Goal: Task Accomplishment & Management: Complete application form

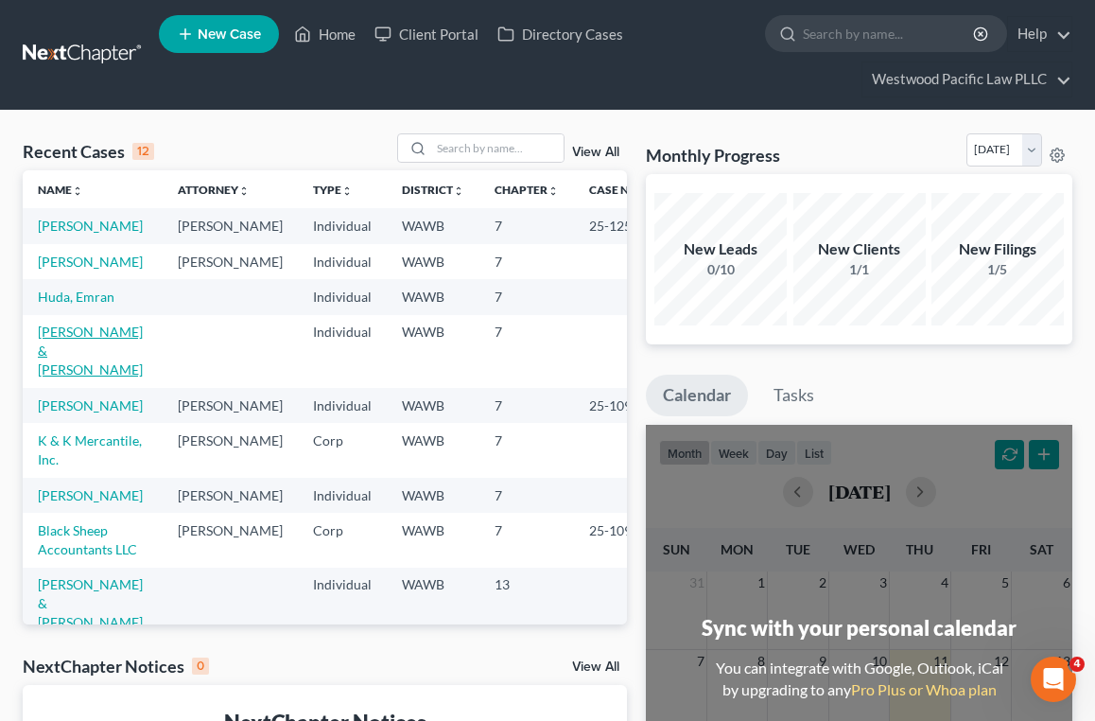
click at [83, 377] on link "[PERSON_NAME] & [PERSON_NAME]" at bounding box center [90, 350] width 105 height 54
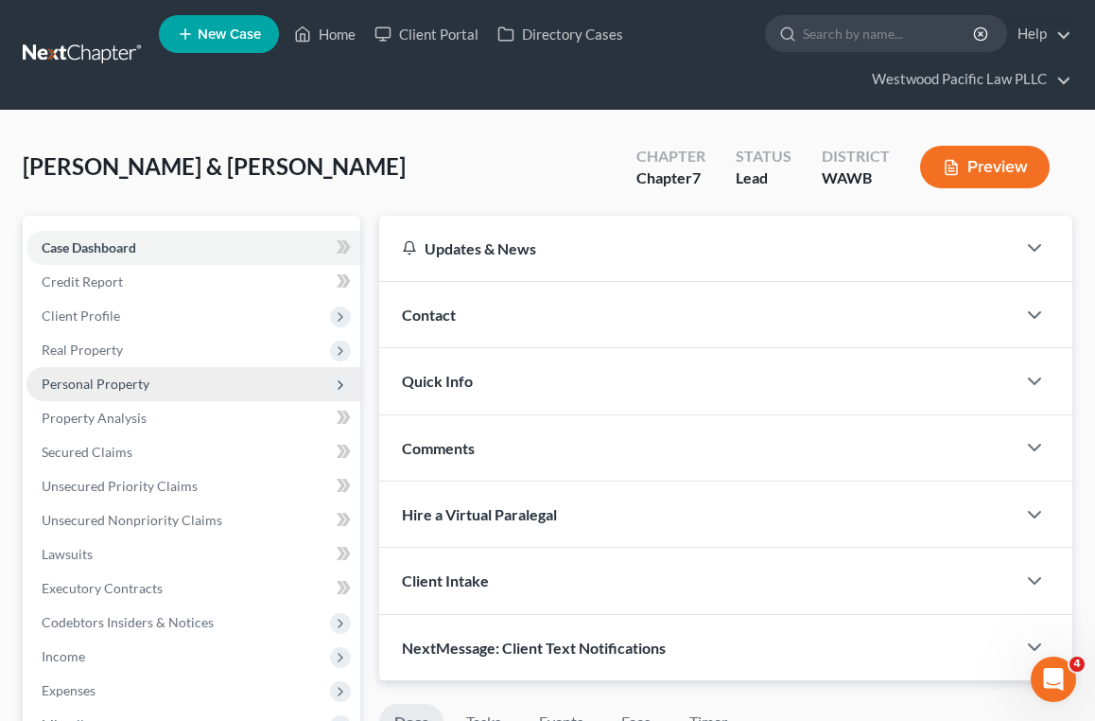
click at [164, 387] on span "Personal Property" at bounding box center [193, 384] width 334 height 34
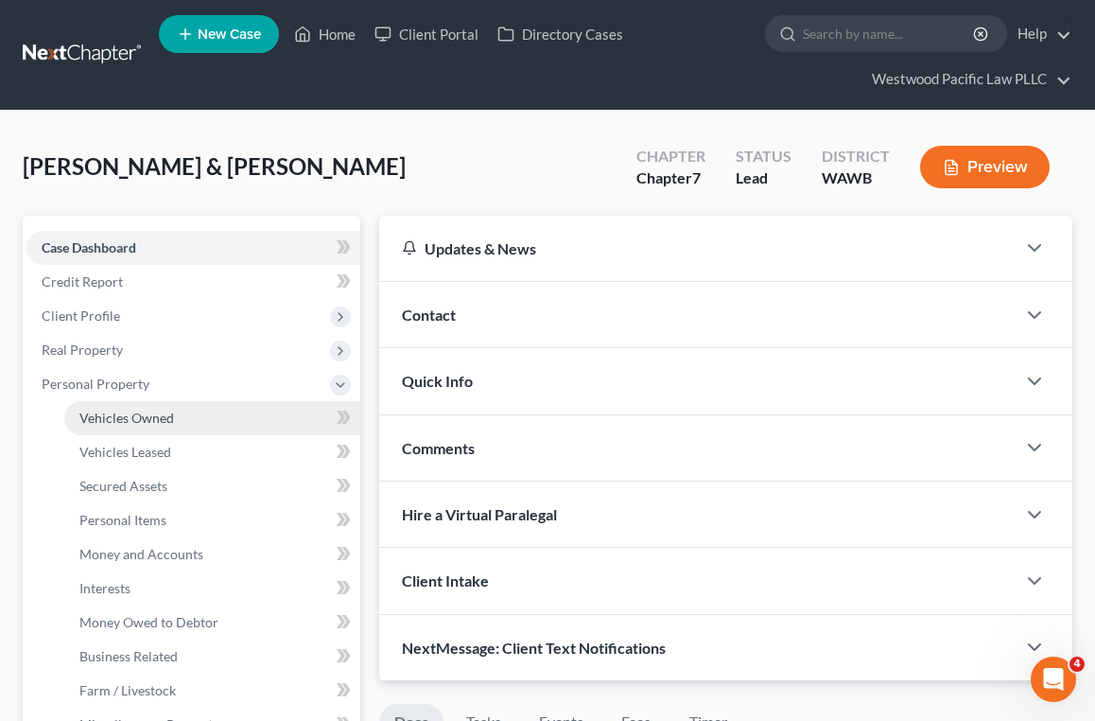
click at [154, 426] on link "Vehicles Owned" at bounding box center [212, 418] width 296 height 34
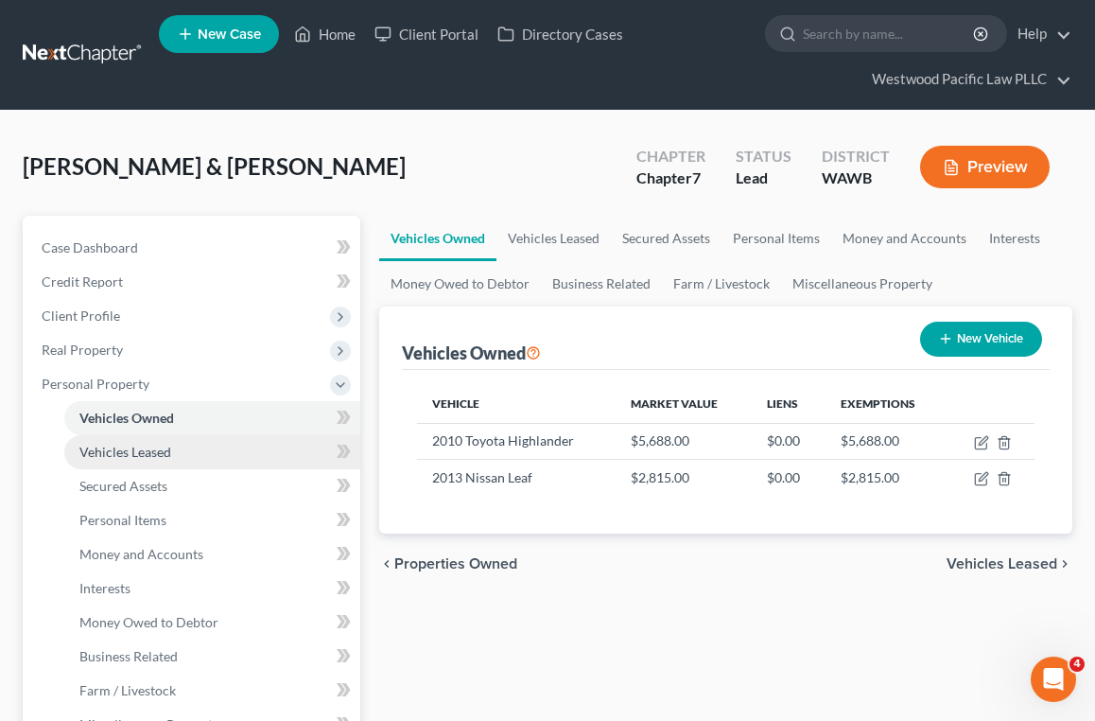
click at [146, 463] on link "Vehicles Leased" at bounding box center [212, 452] width 296 height 34
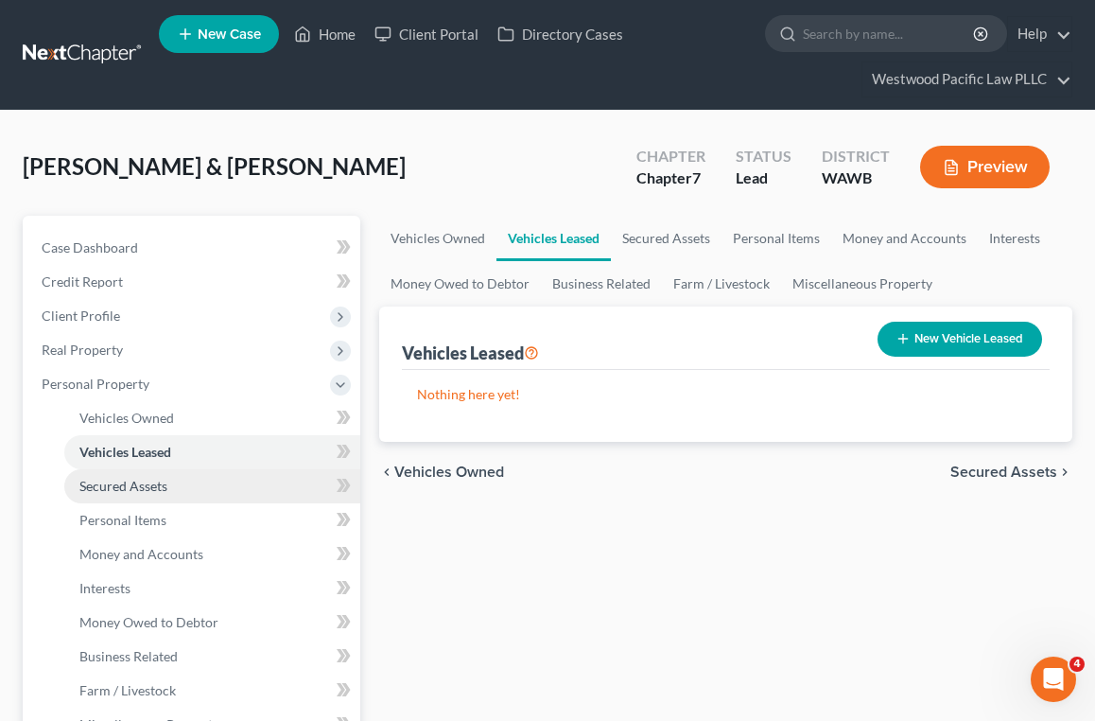
click at [138, 489] on span "Secured Assets" at bounding box center [123, 486] width 88 height 16
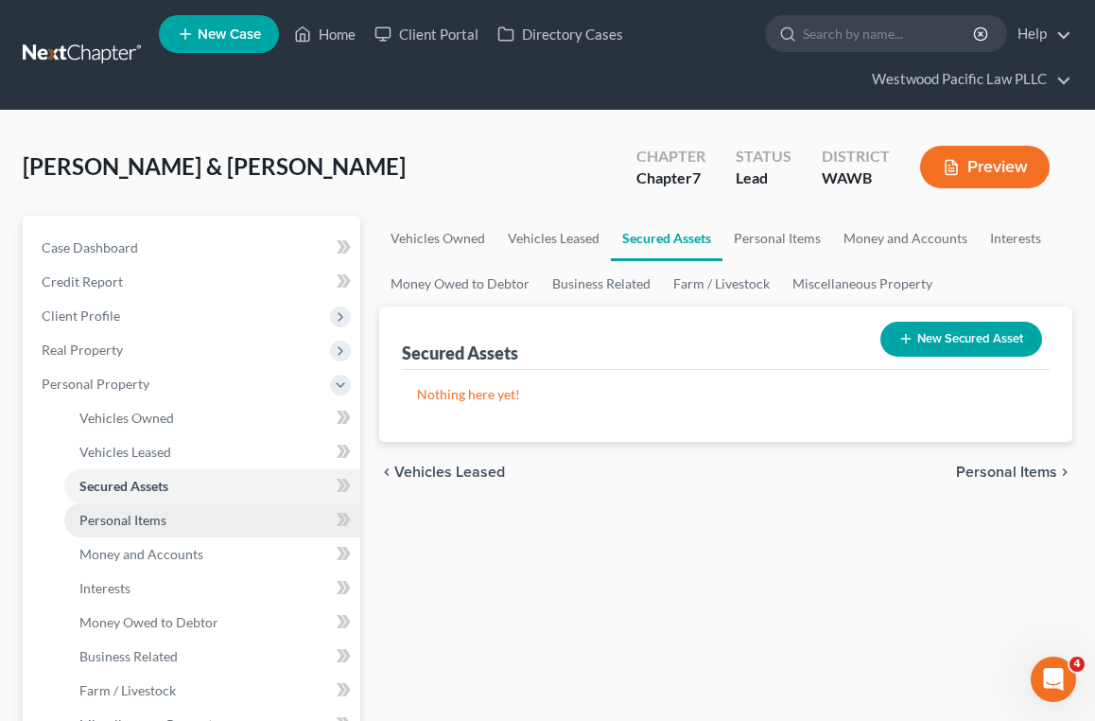
click at [136, 521] on span "Personal Items" at bounding box center [122, 520] width 87 height 16
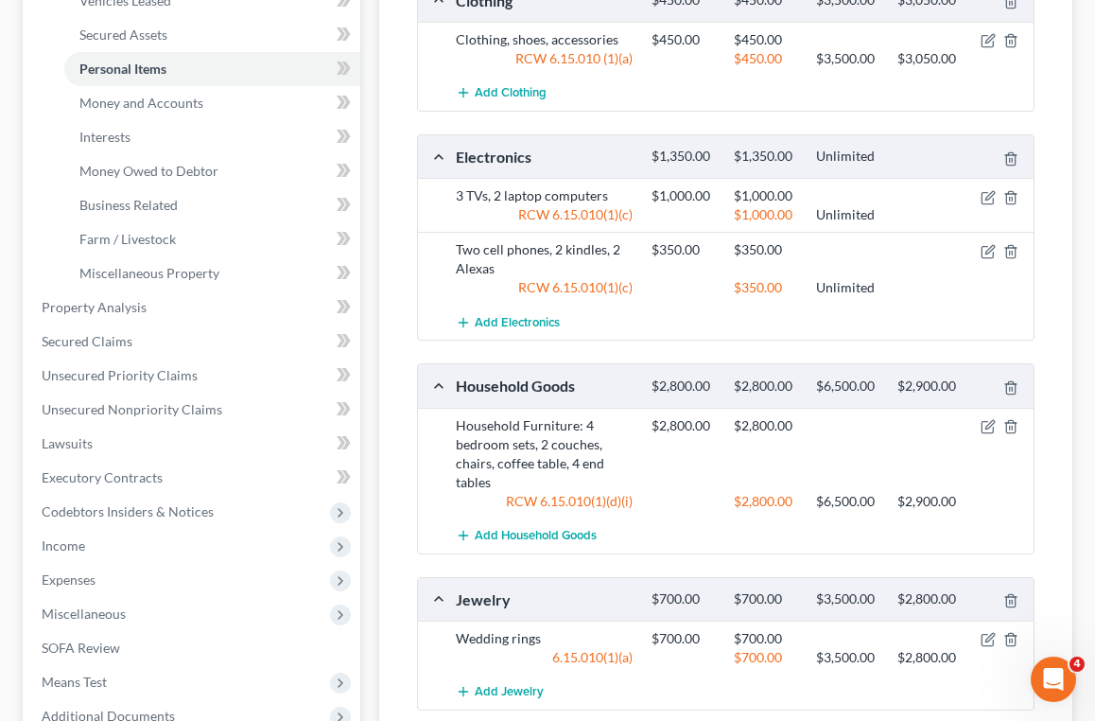
scroll to position [437, 0]
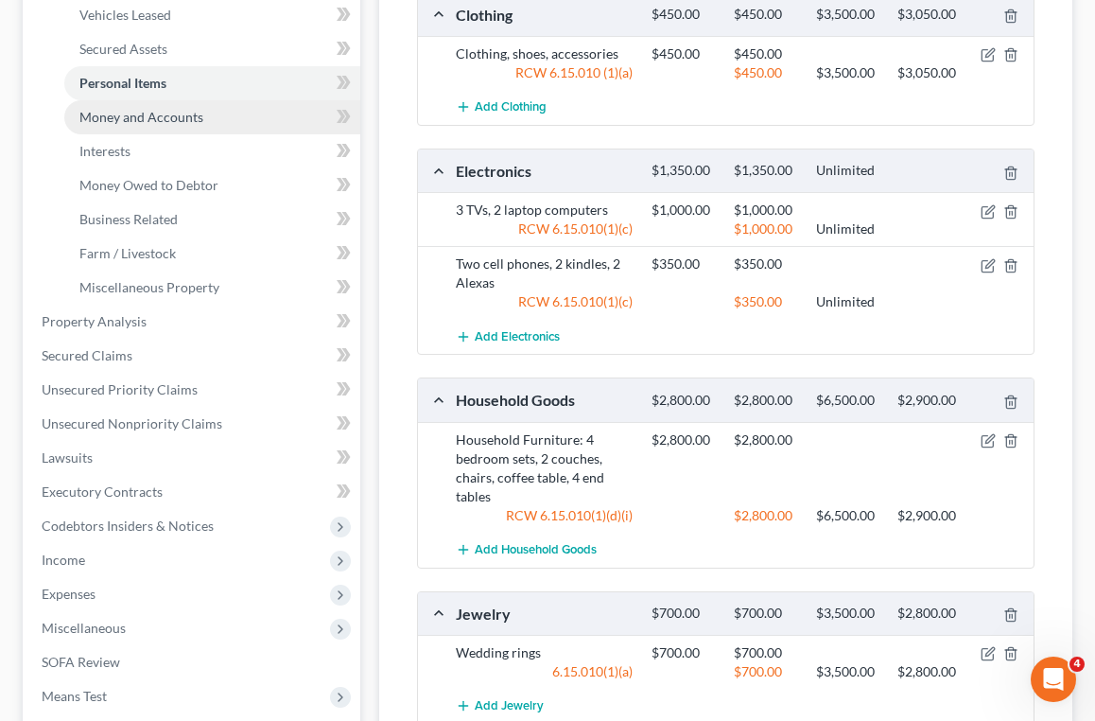
click at [180, 118] on span "Money and Accounts" at bounding box center [141, 117] width 124 height 16
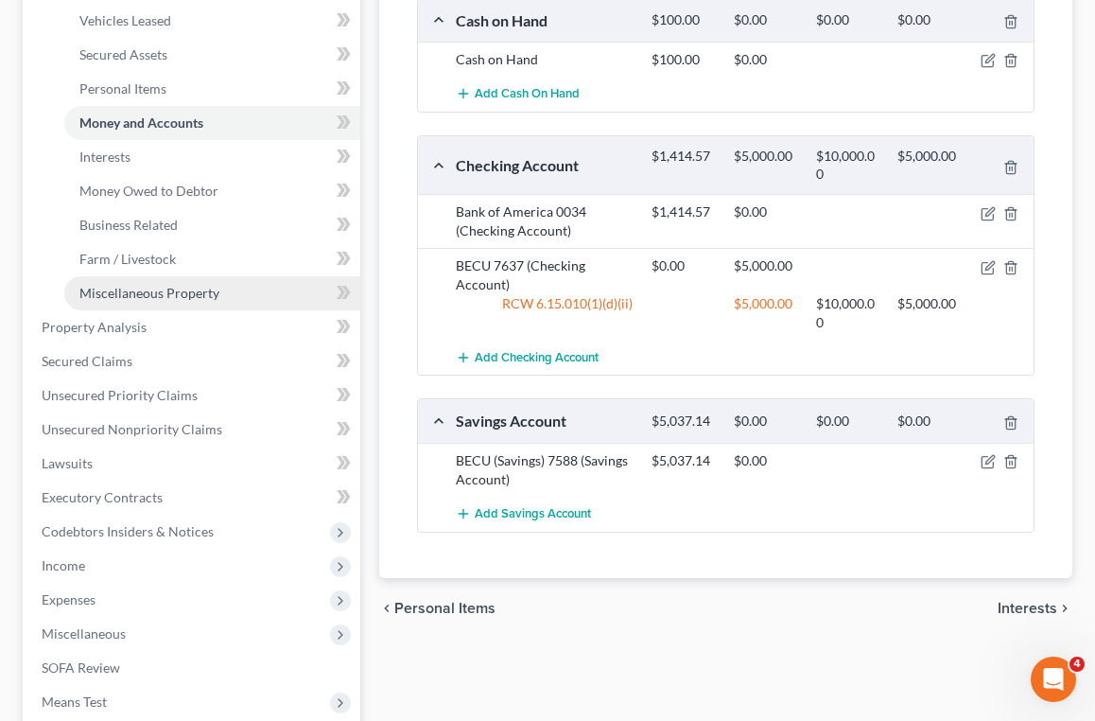
scroll to position [429, 0]
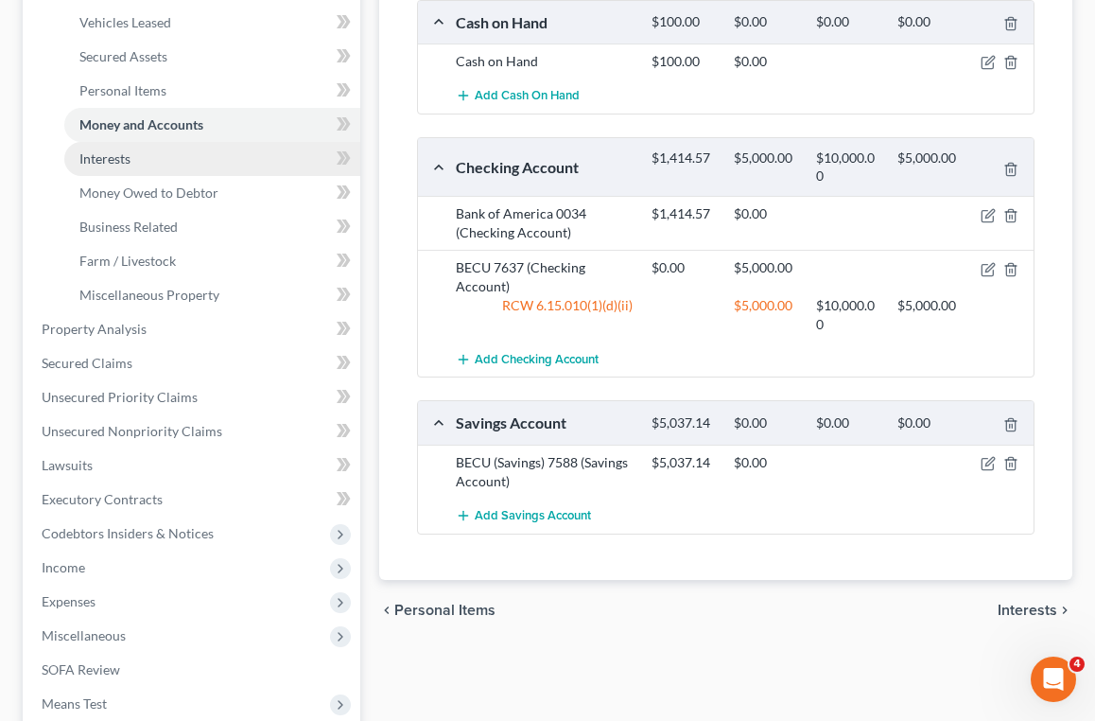
click at [176, 163] on link "Interests" at bounding box center [212, 159] width 296 height 34
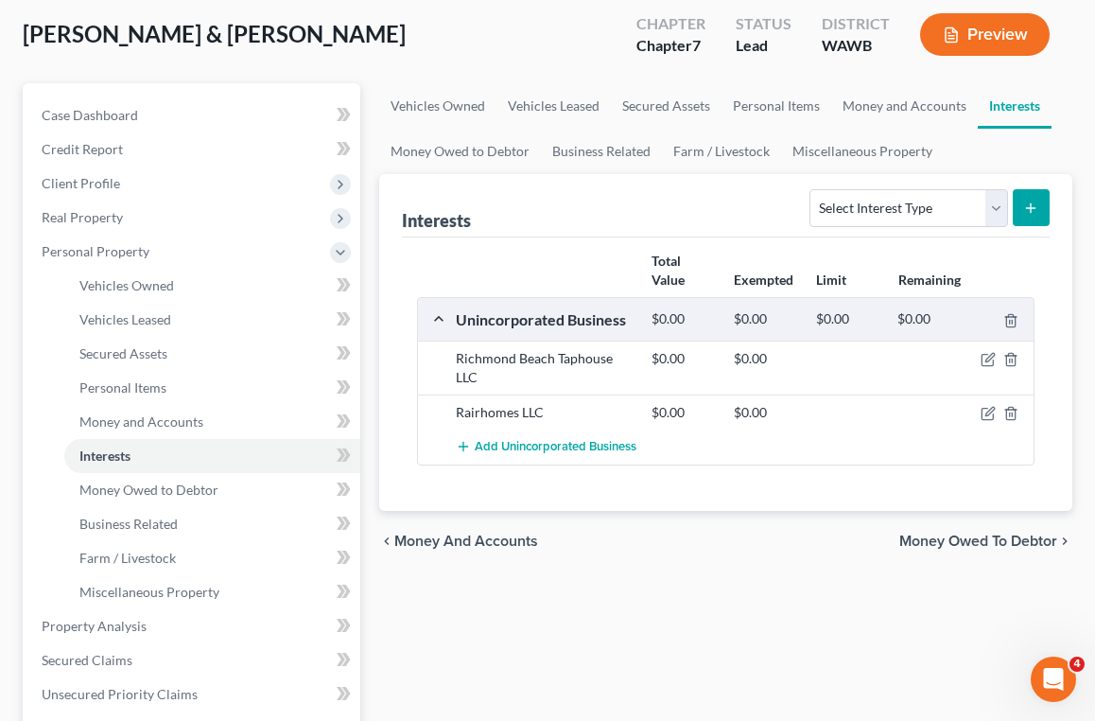
scroll to position [134, 0]
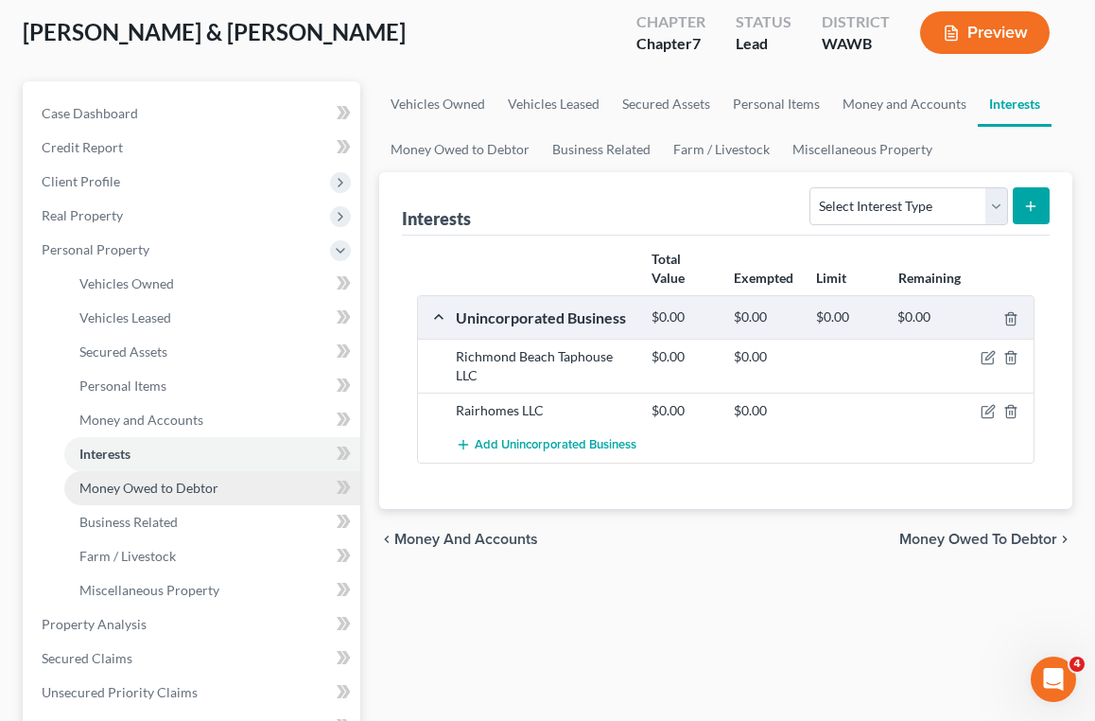
click at [166, 489] on span "Money Owed to Debtor" at bounding box center [148, 487] width 139 height 16
click at [133, 492] on ul "Vehicles Owned Vehicles Leased Machinery and Vehicles Office Related" at bounding box center [193, 437] width 334 height 340
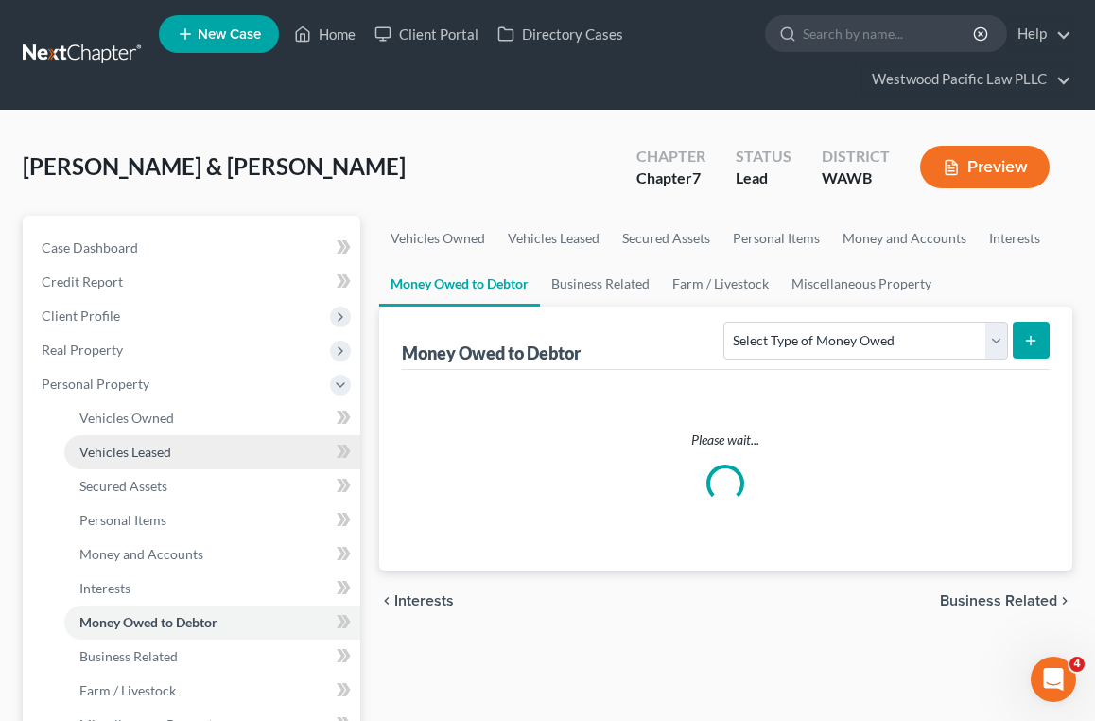
click at [135, 488] on span "Secured Assets" at bounding box center [123, 486] width 88 height 16
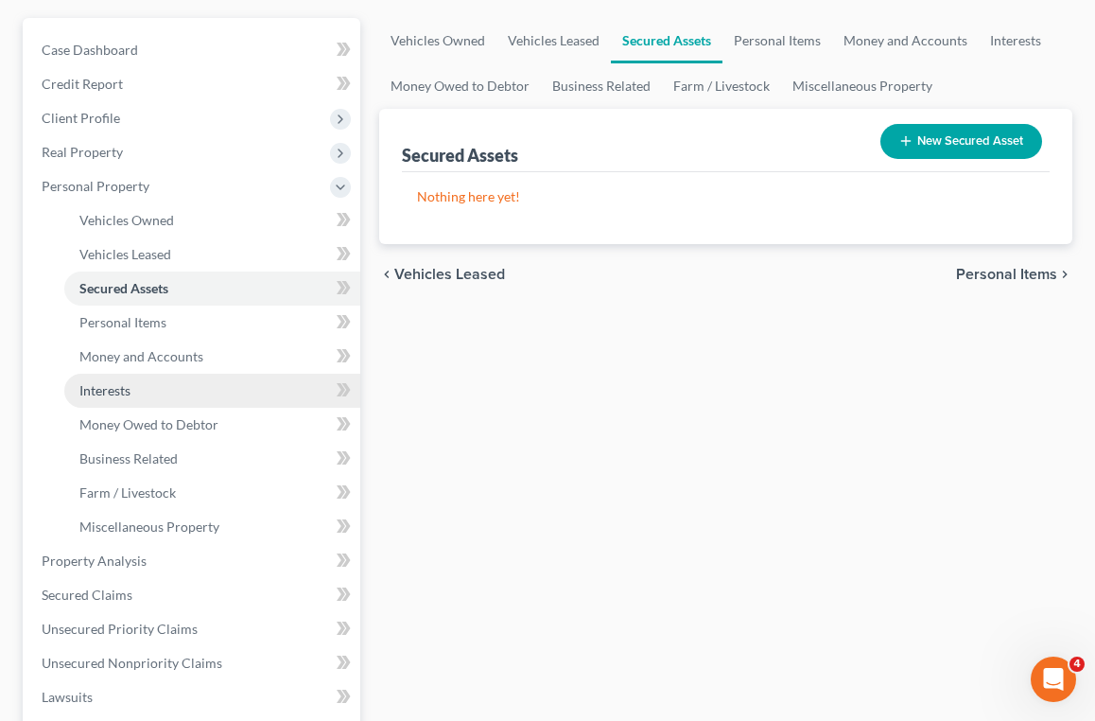
scroll to position [200, 0]
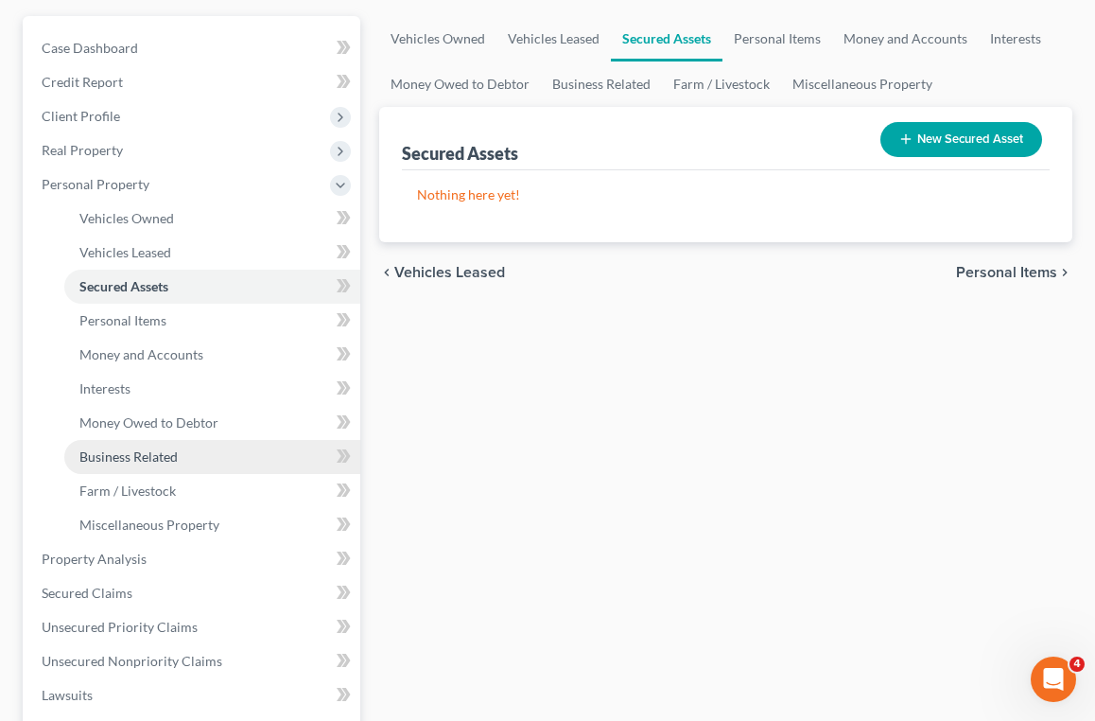
click at [164, 452] on span "Business Related" at bounding box center [128, 456] width 98 height 16
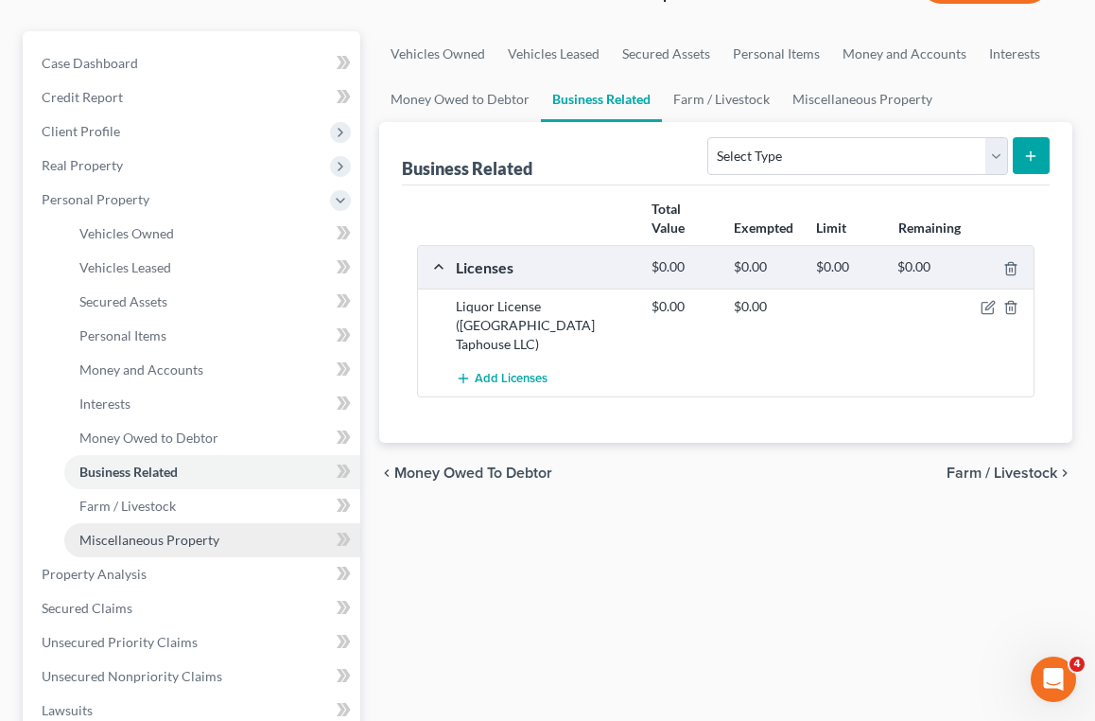
scroll to position [234, 0]
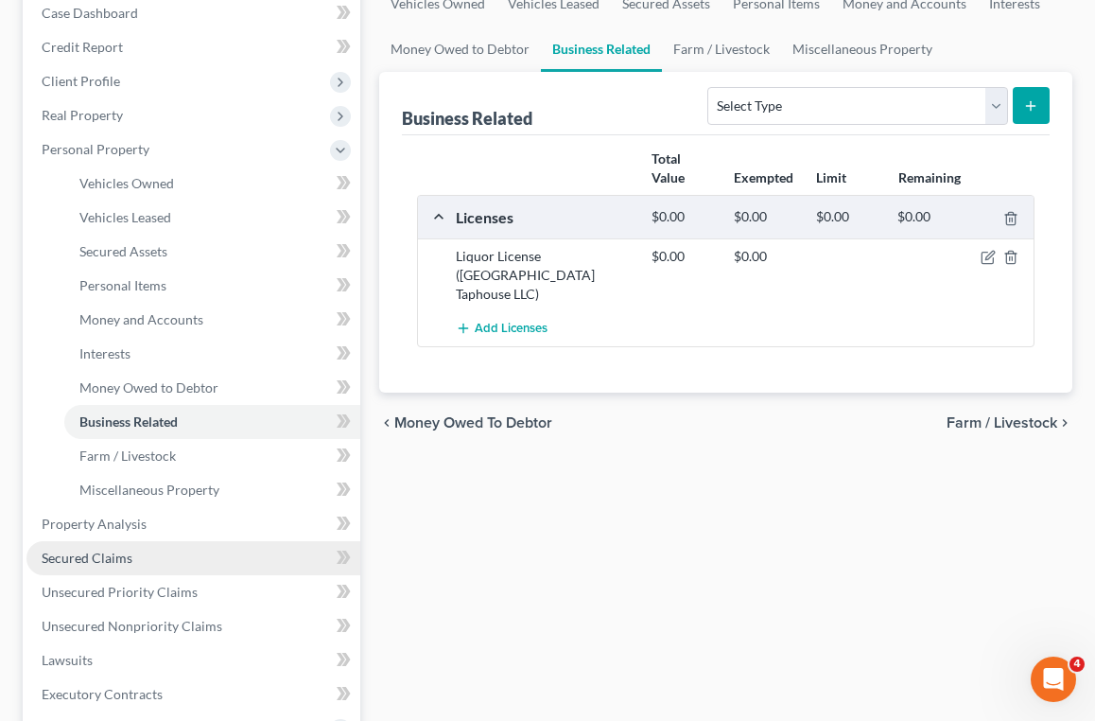
click at [151, 563] on link "Secured Claims" at bounding box center [193, 558] width 334 height 34
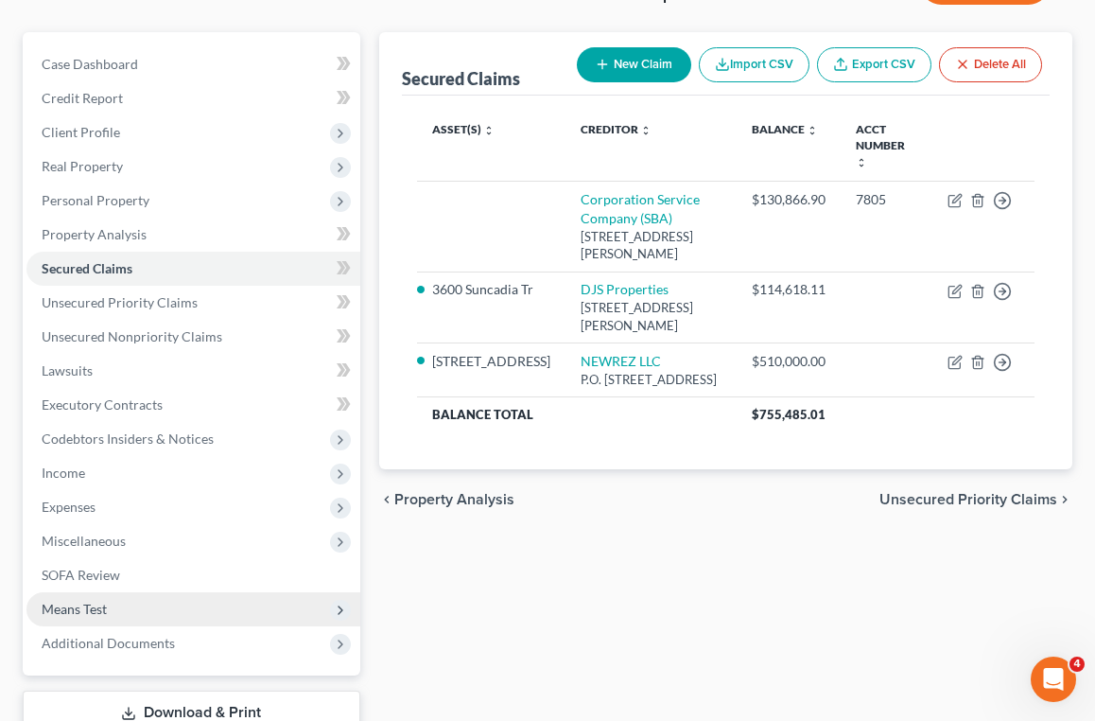
scroll to position [292, 0]
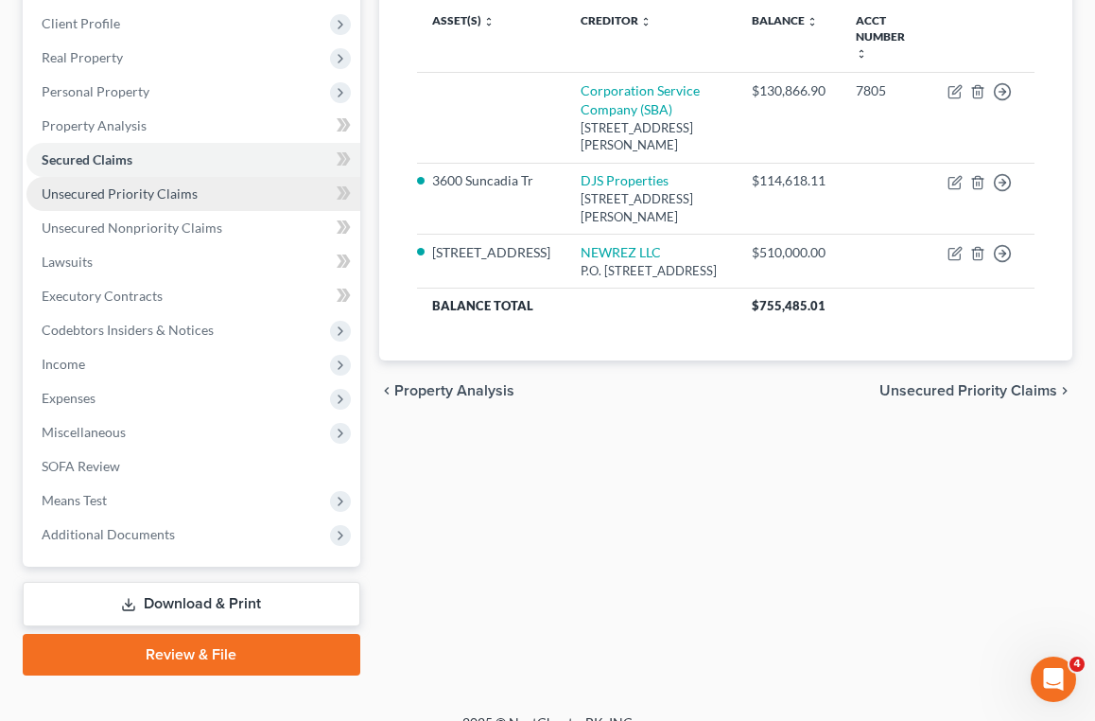
click at [180, 196] on span "Unsecured Priority Claims" at bounding box center [120, 193] width 156 height 16
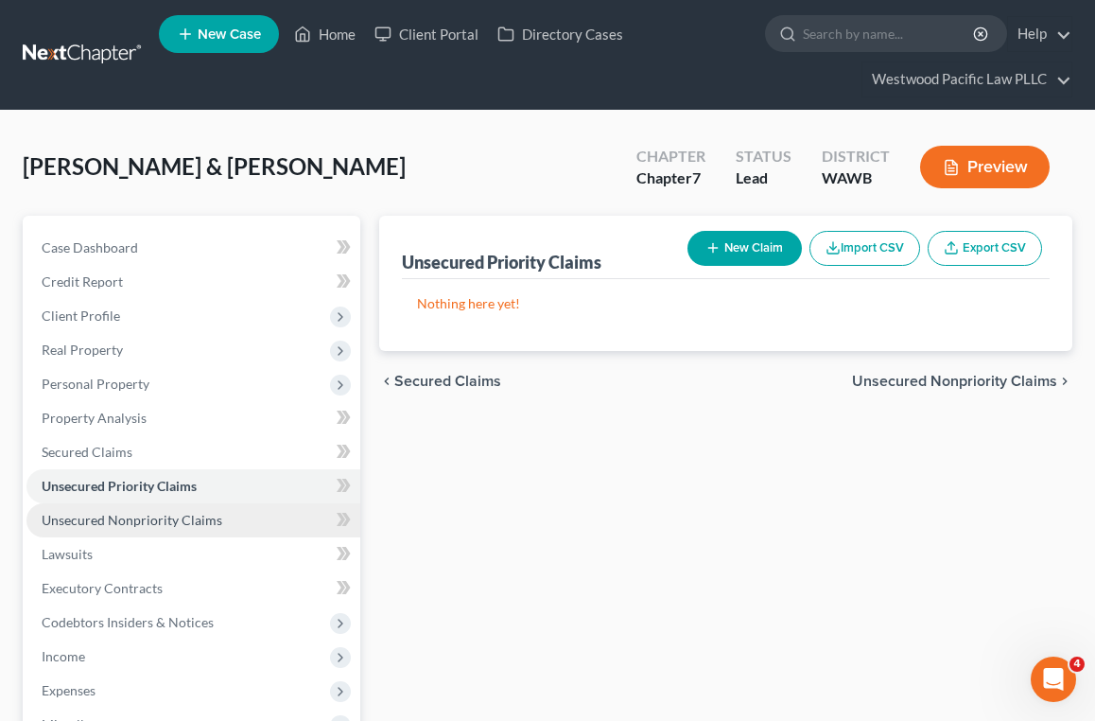
click at [145, 519] on span "Unsecured Nonpriority Claims" at bounding box center [132, 520] width 181 height 16
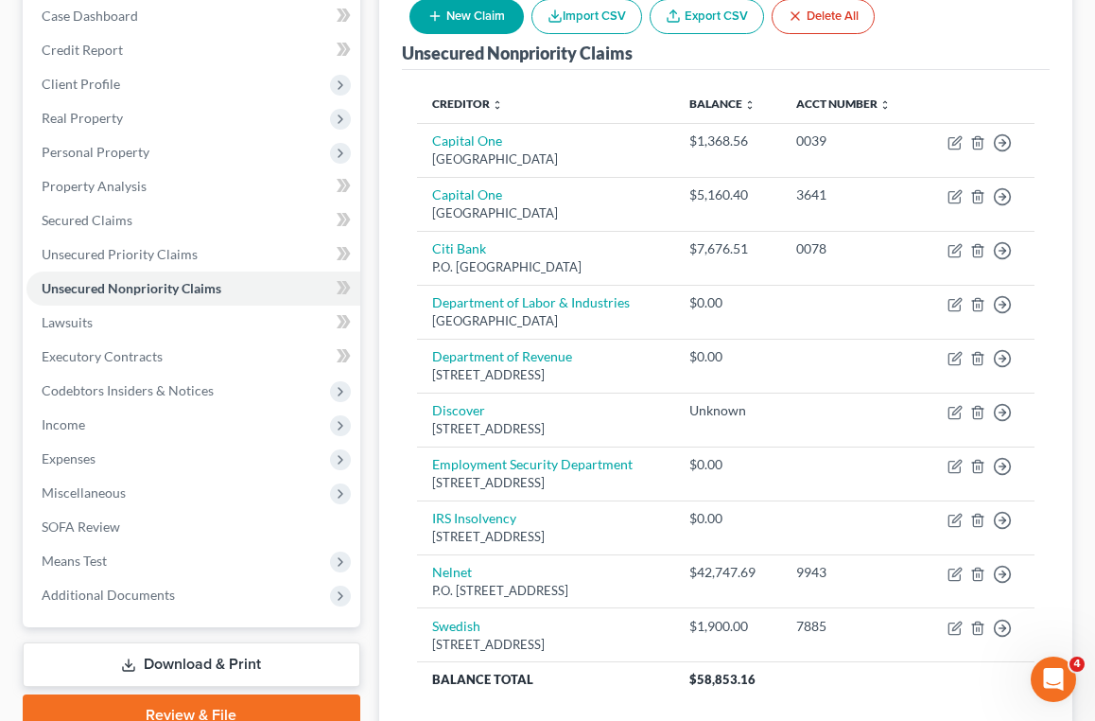
scroll to position [232, 0]
click at [149, 561] on span "Means Test" at bounding box center [193, 561] width 334 height 34
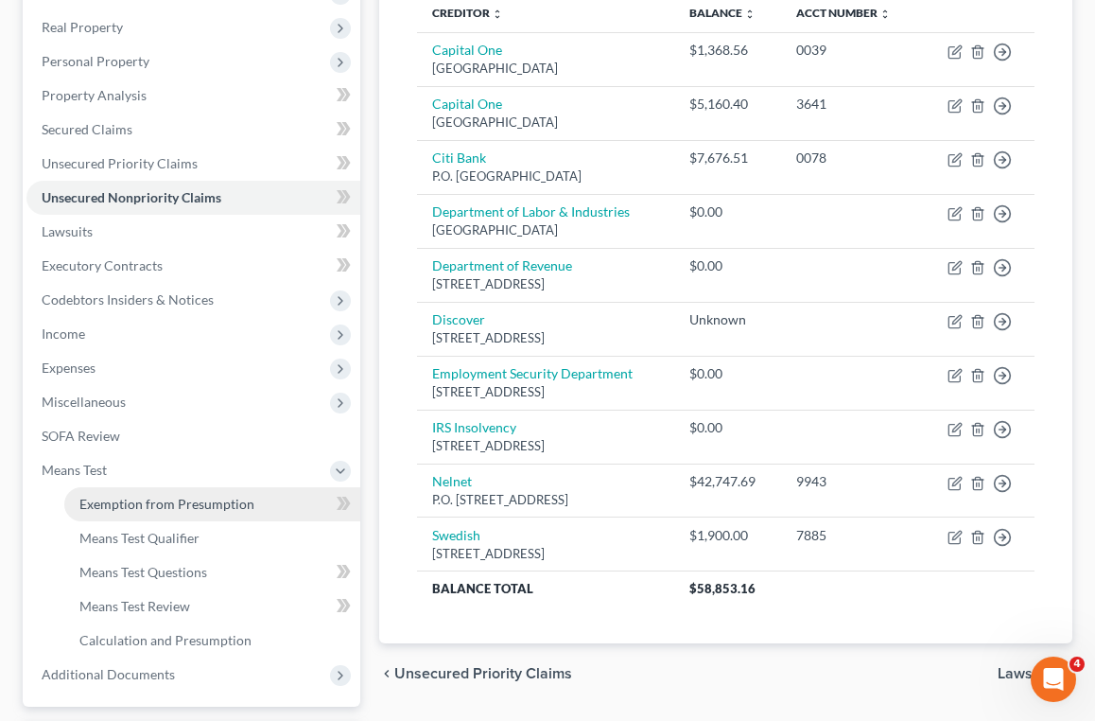
scroll to position [336, 0]
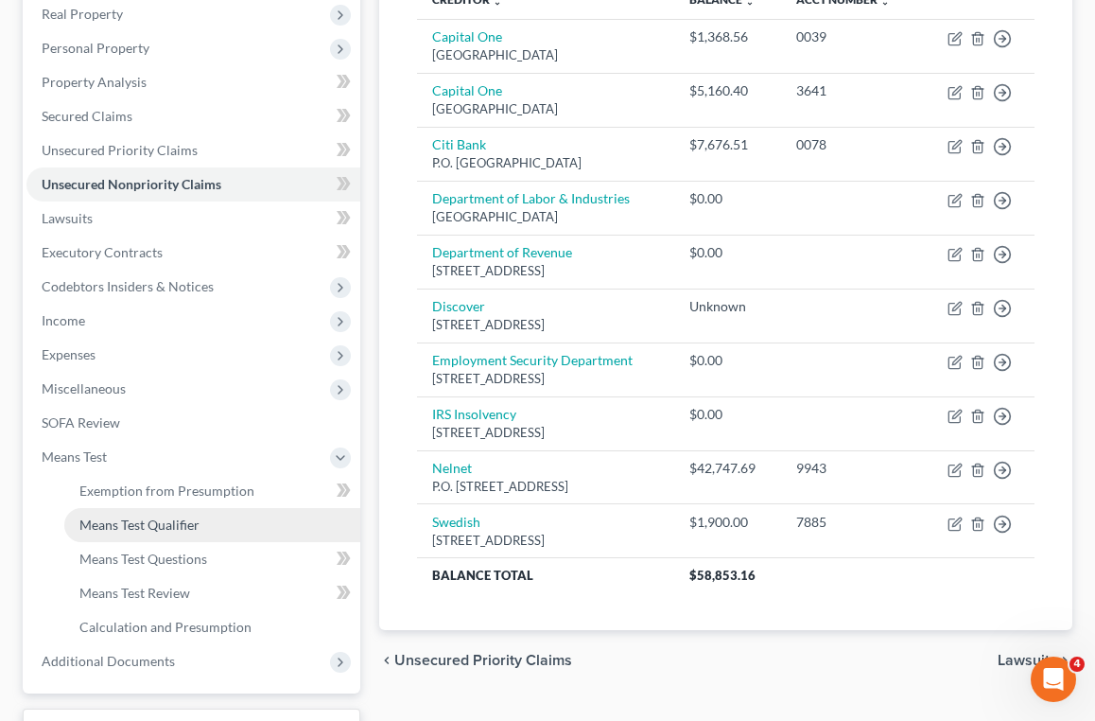
click at [223, 531] on link "Means Test Qualifier" at bounding box center [212, 525] width 296 height 34
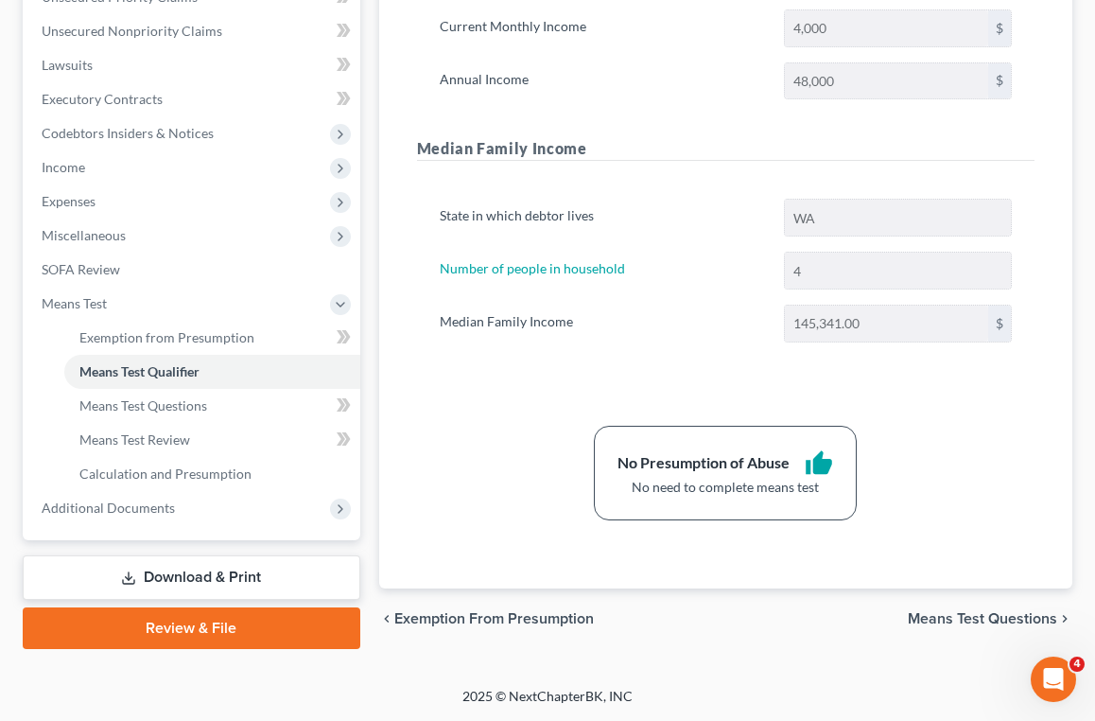
scroll to position [489, 0]
click at [234, 340] on span "Exemption from Presumption" at bounding box center [166, 337] width 175 height 16
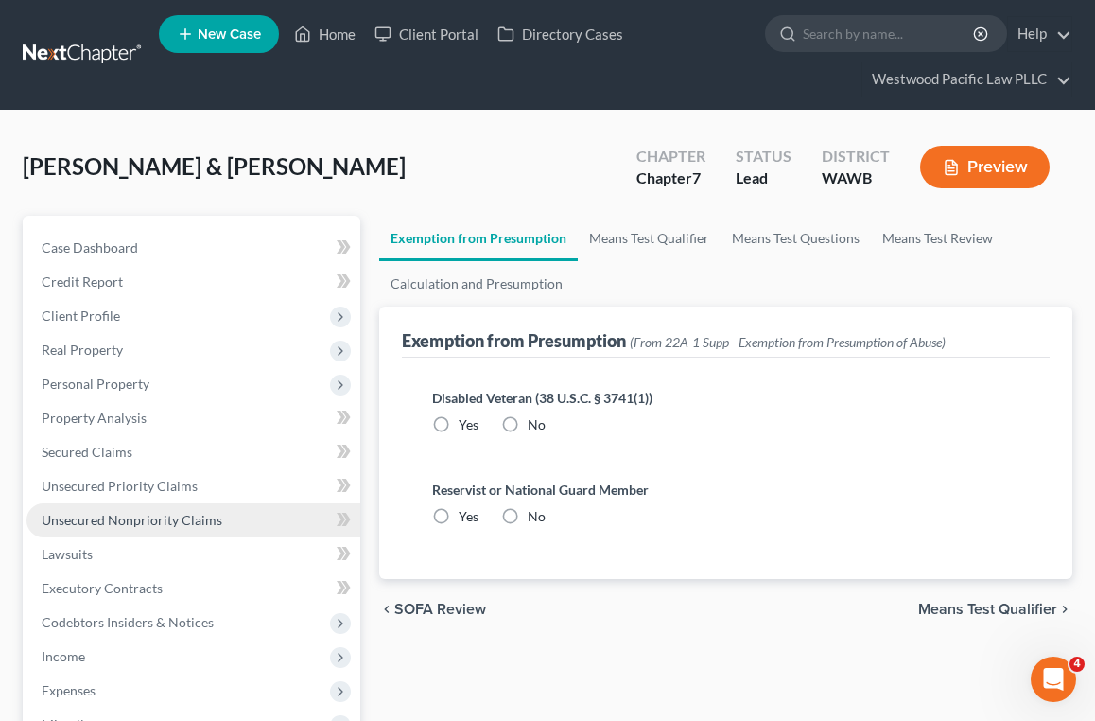
click at [157, 527] on span "Unsecured Nonpriority Claims" at bounding box center [132, 520] width 181 height 16
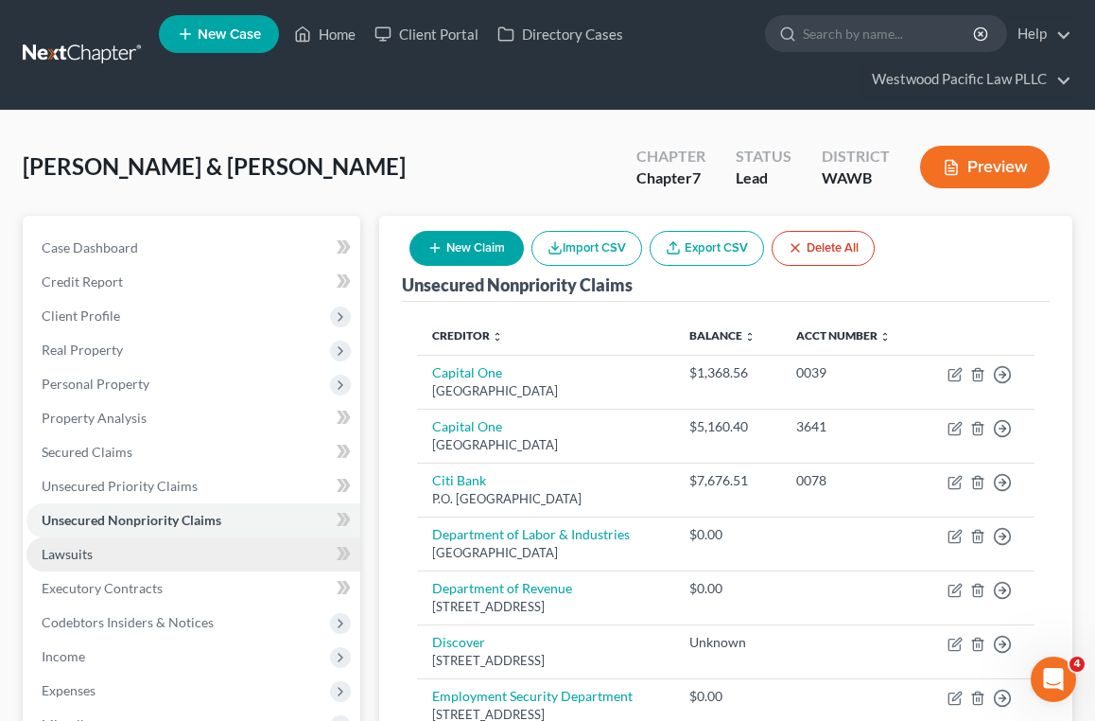
click at [144, 554] on link "Lawsuits" at bounding box center [193, 554] width 334 height 34
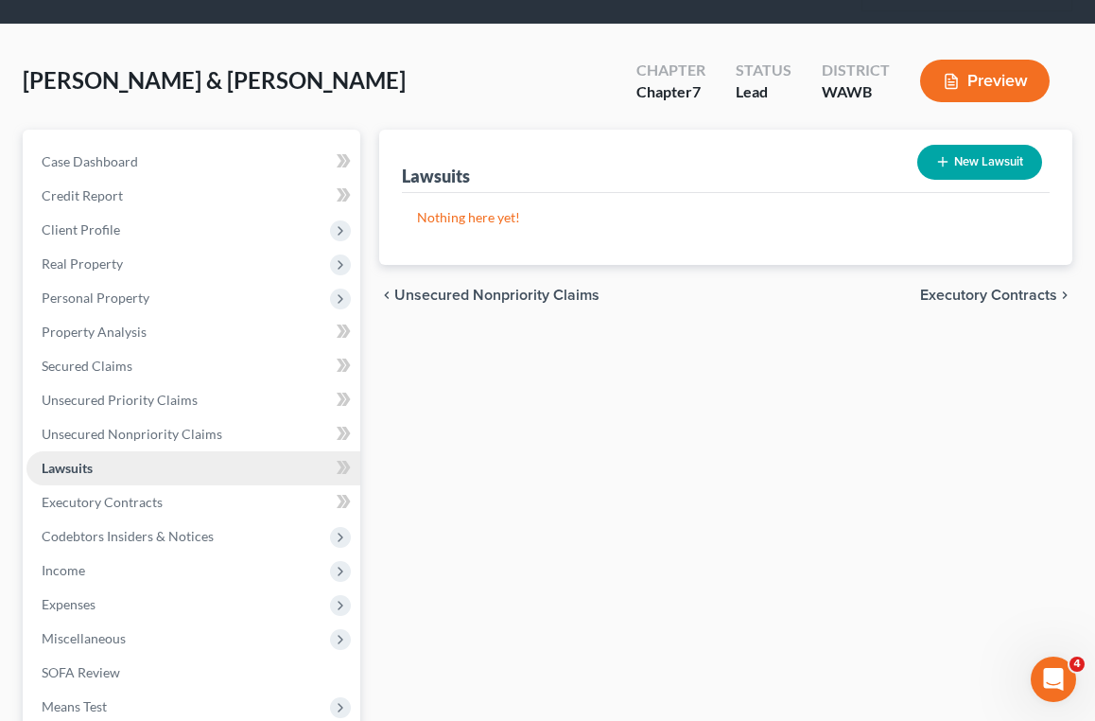
scroll to position [119, 0]
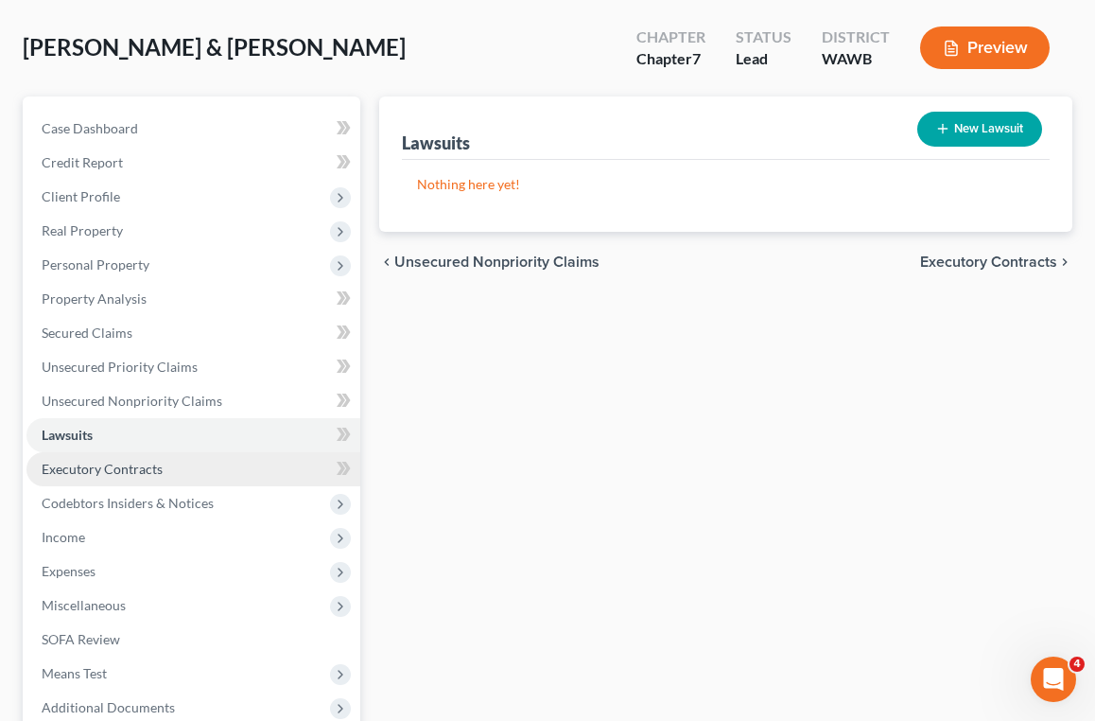
click at [150, 474] on span "Executory Contracts" at bounding box center [102, 468] width 121 height 16
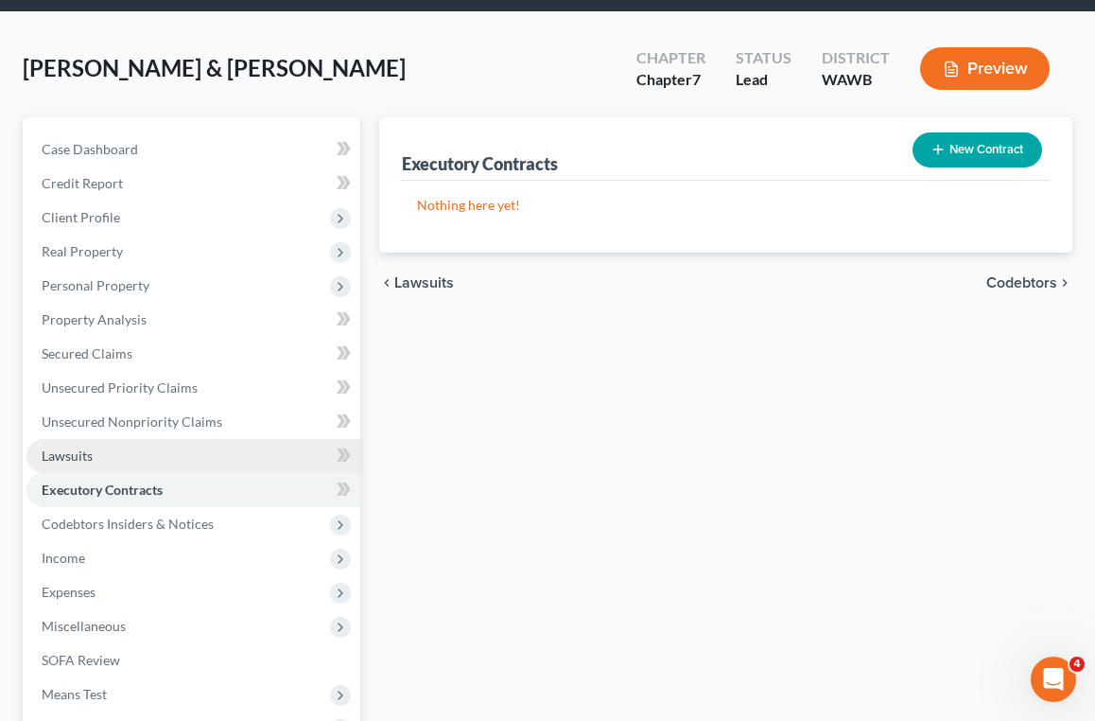
scroll to position [121, 0]
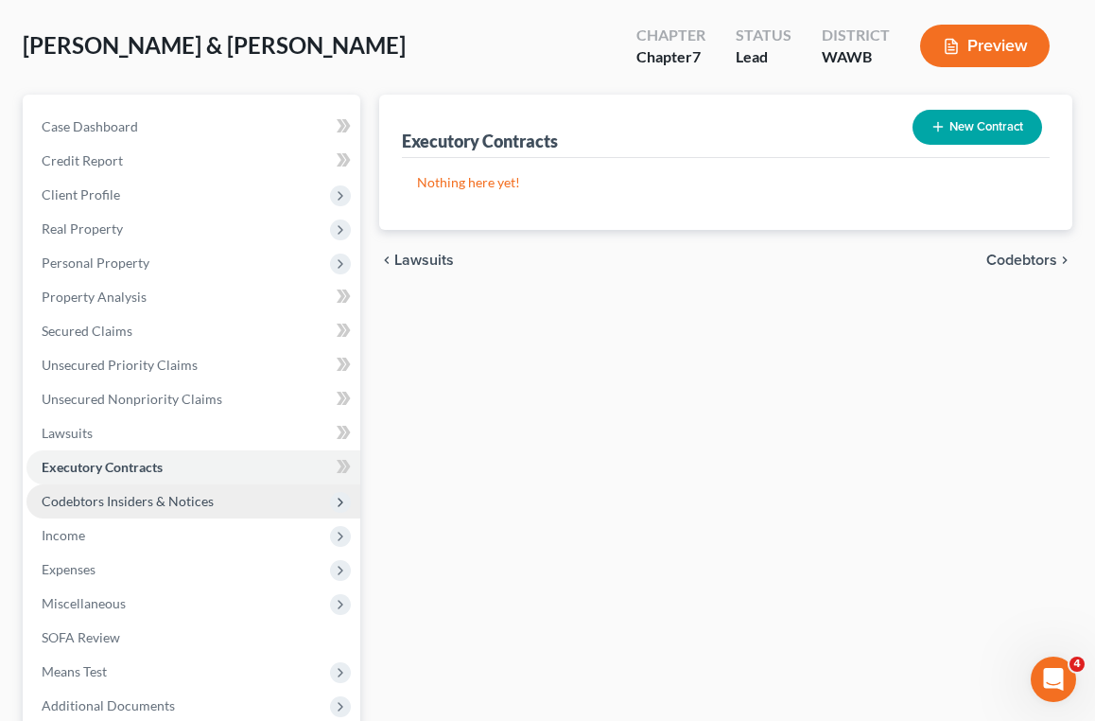
click at [163, 501] on span "Codebtors Insiders & Notices" at bounding box center [128, 501] width 172 height 16
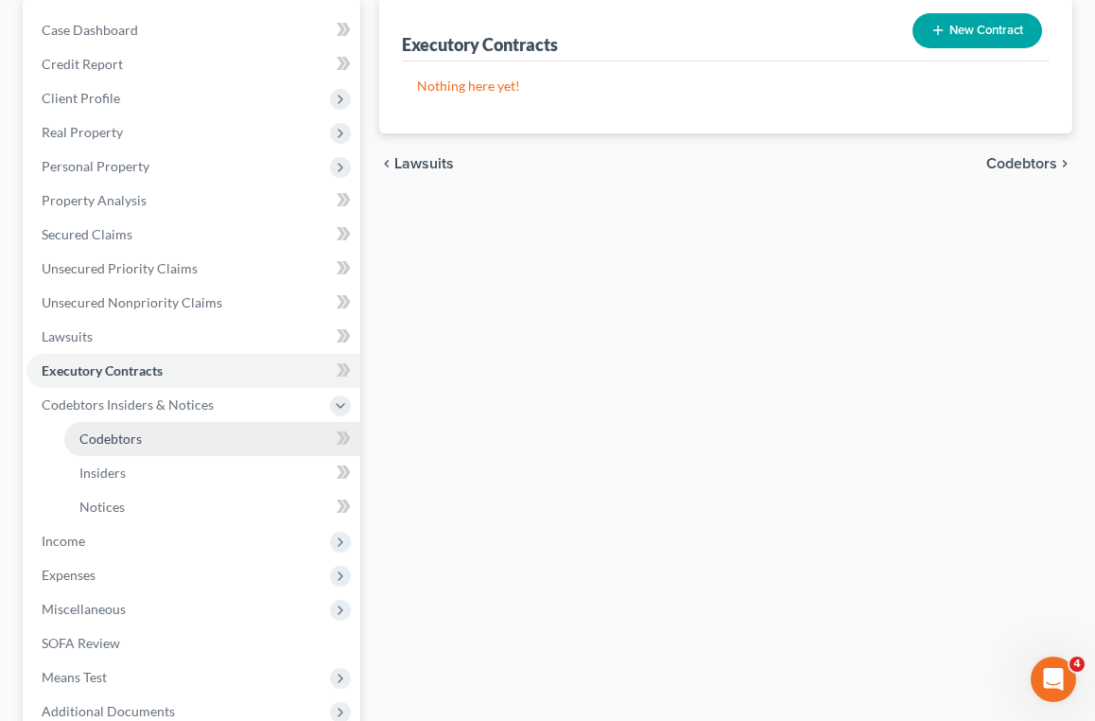
click at [171, 438] on link "Codebtors" at bounding box center [212, 439] width 296 height 34
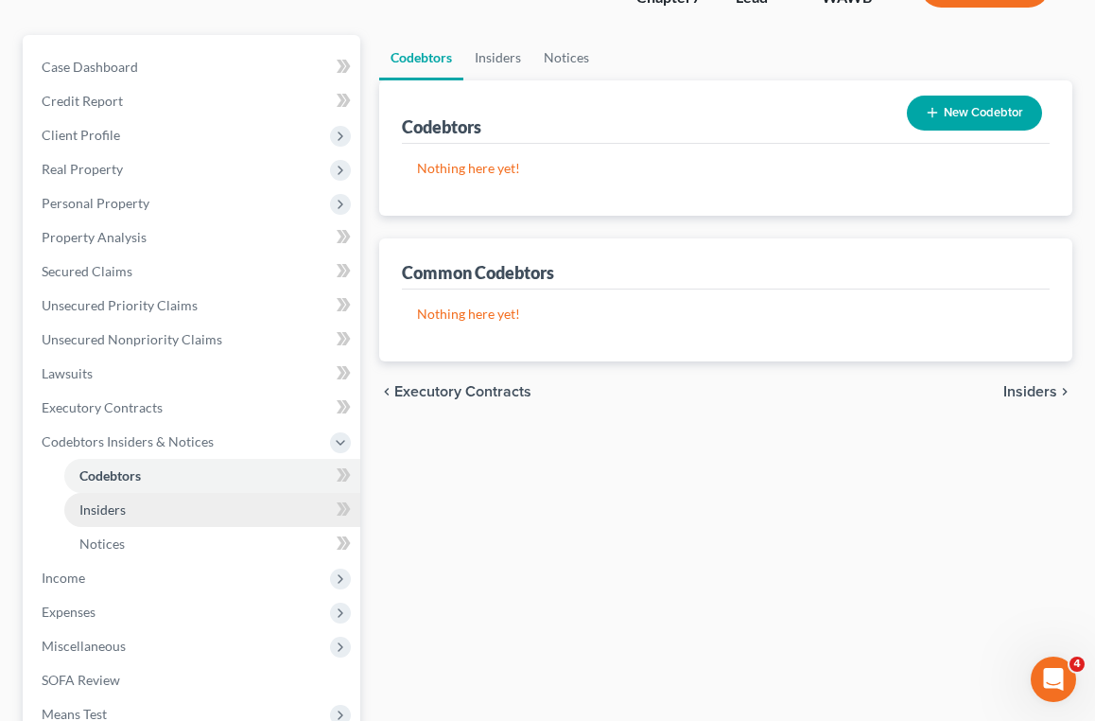
click at [159, 506] on link "Insiders" at bounding box center [212, 510] width 296 height 34
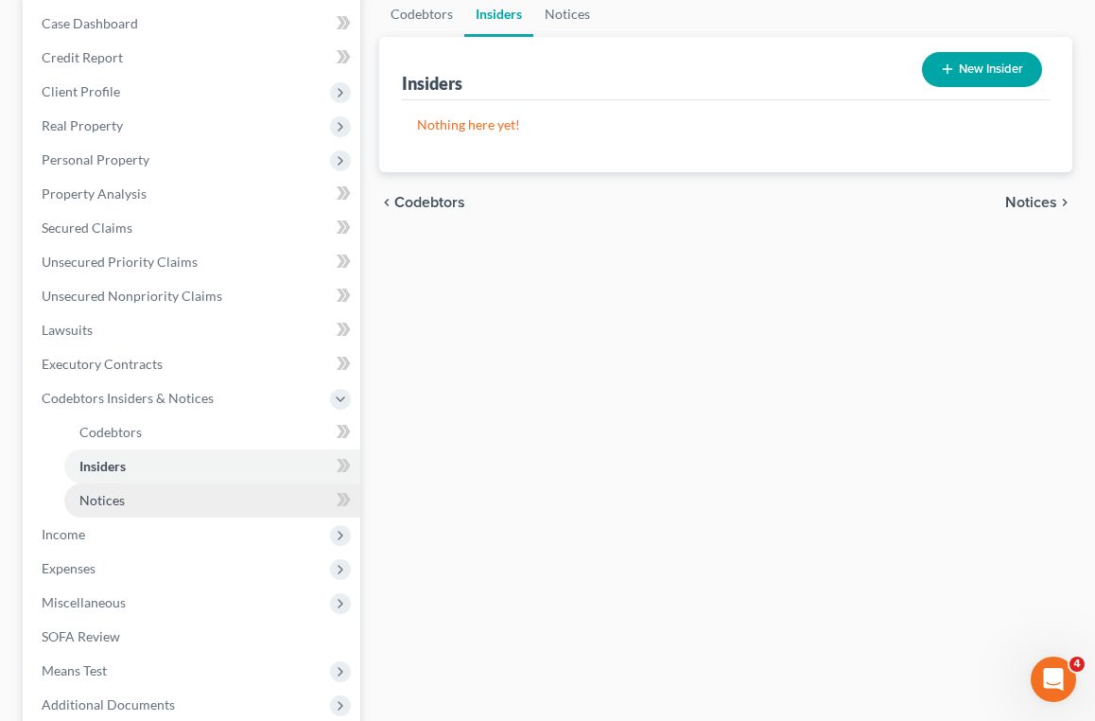
click at [154, 503] on link "Notices" at bounding box center [212, 500] width 296 height 34
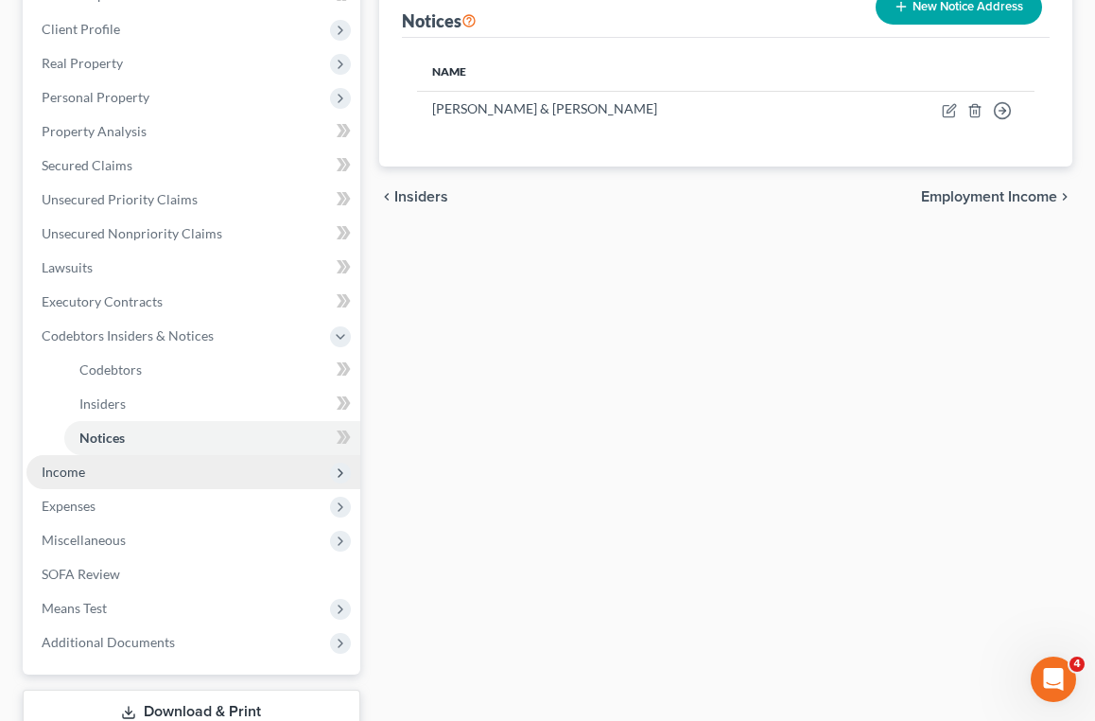
scroll to position [293, 0]
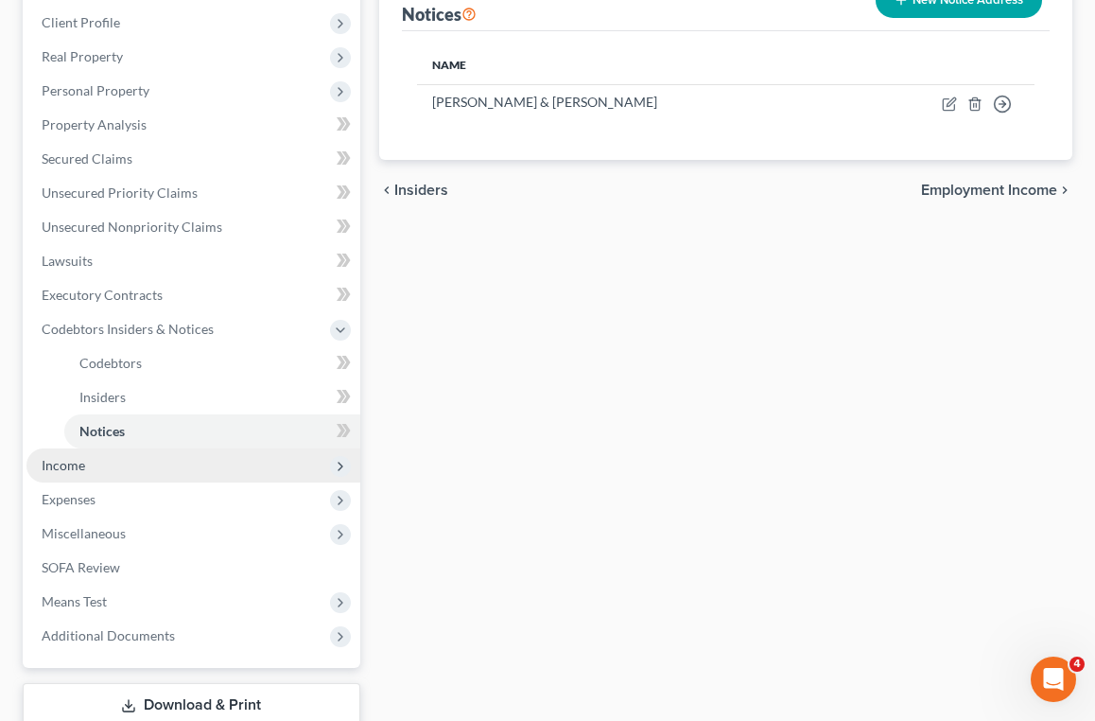
click at [146, 478] on span "Income" at bounding box center [193, 465] width 334 height 34
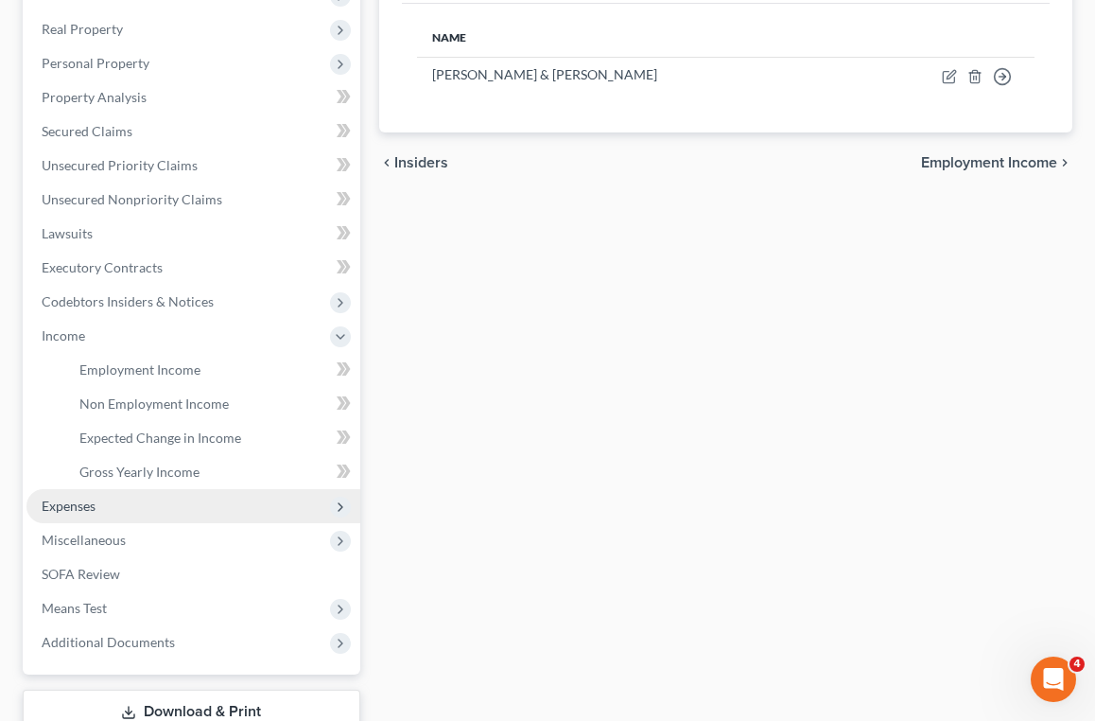
scroll to position [345, 0]
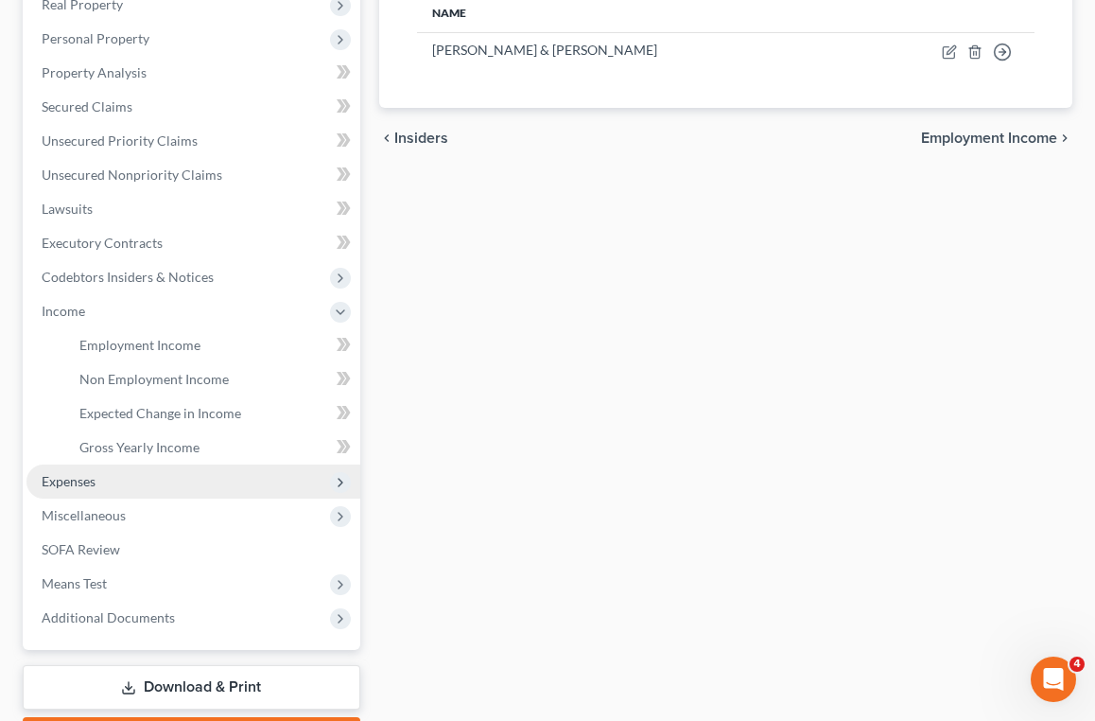
click at [176, 478] on span "Expenses" at bounding box center [193, 481] width 334 height 34
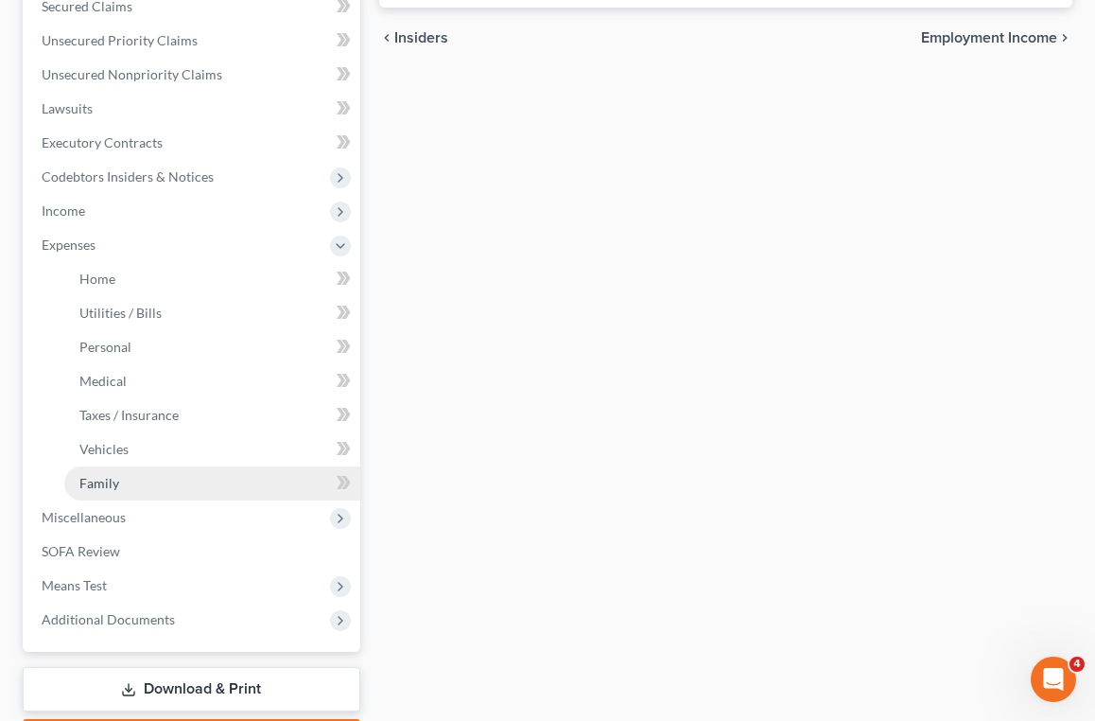
scroll to position [474, 0]
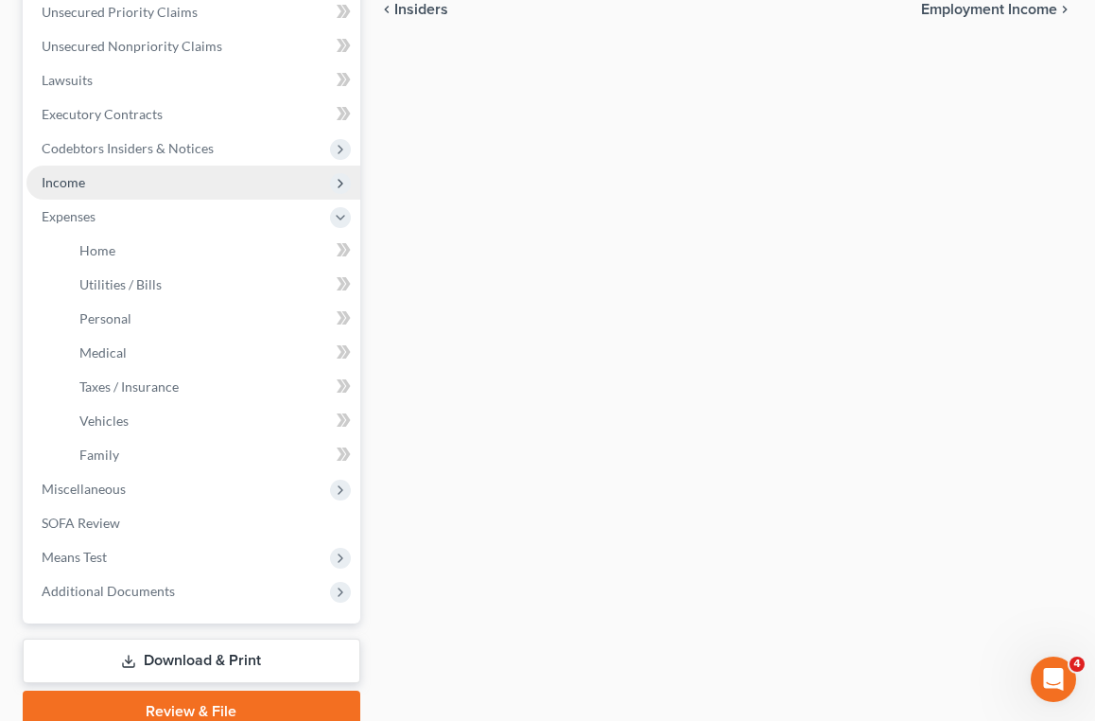
click at [172, 186] on span "Income" at bounding box center [193, 182] width 334 height 34
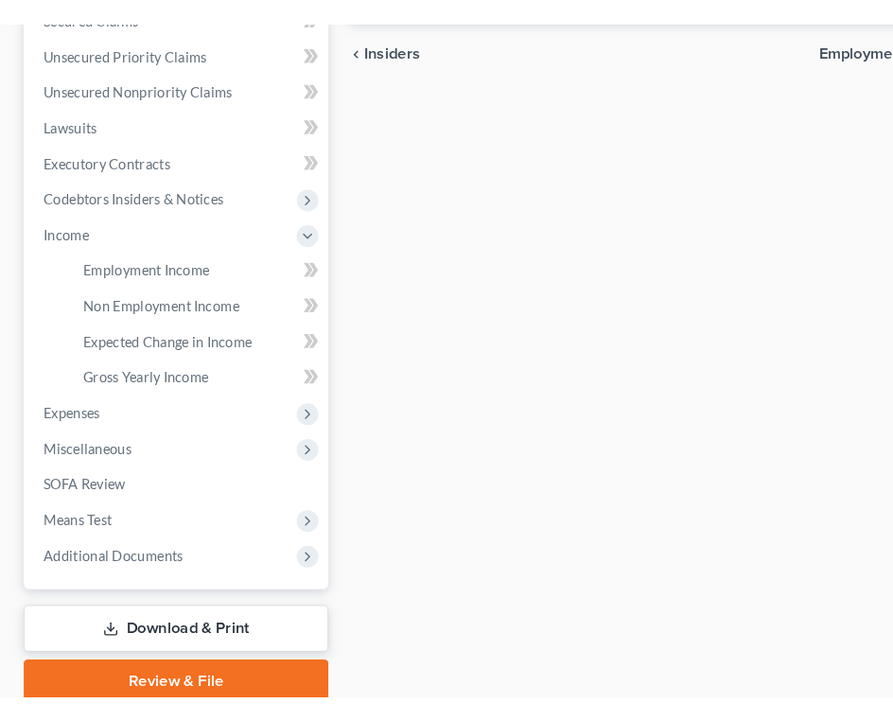
scroll to position [0, 0]
